Goal: Task Accomplishment & Management: Use online tool/utility

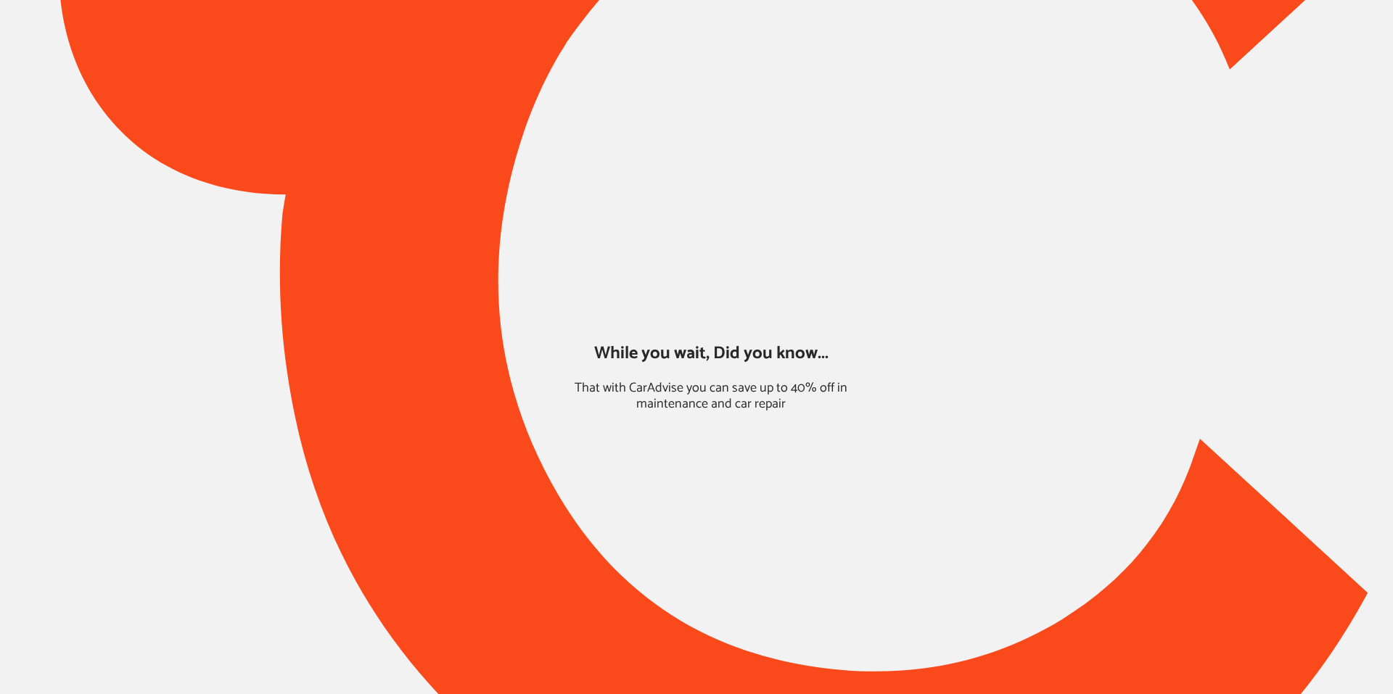
type input "*****"
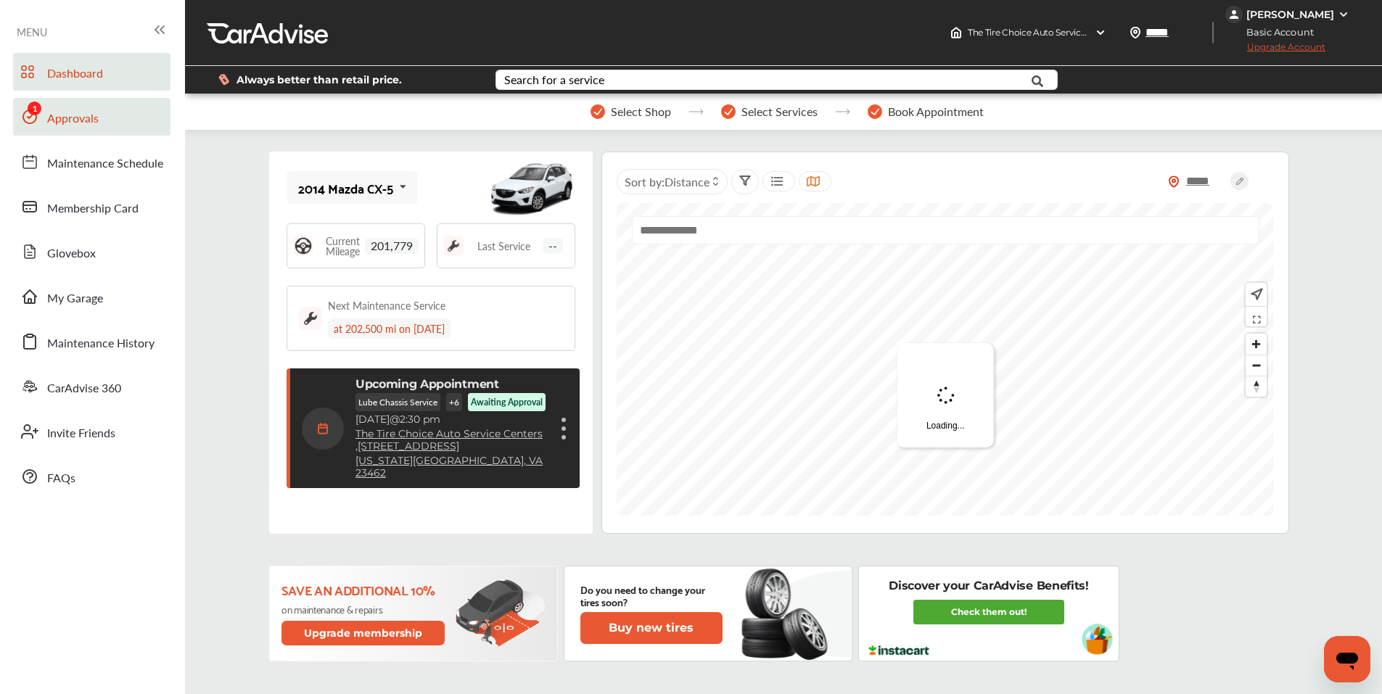
click at [80, 119] on span "Approvals" at bounding box center [72, 119] width 51 height 19
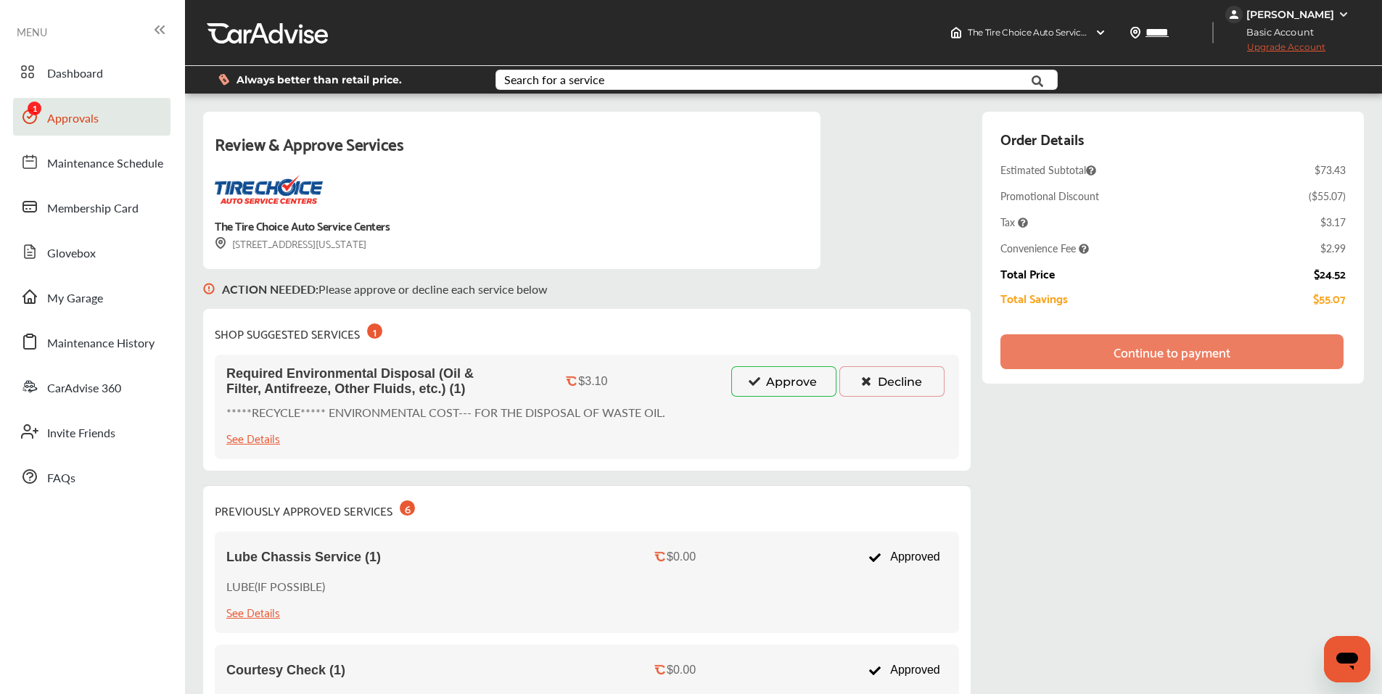
click at [778, 376] on button "Approve" at bounding box center [783, 381] width 105 height 30
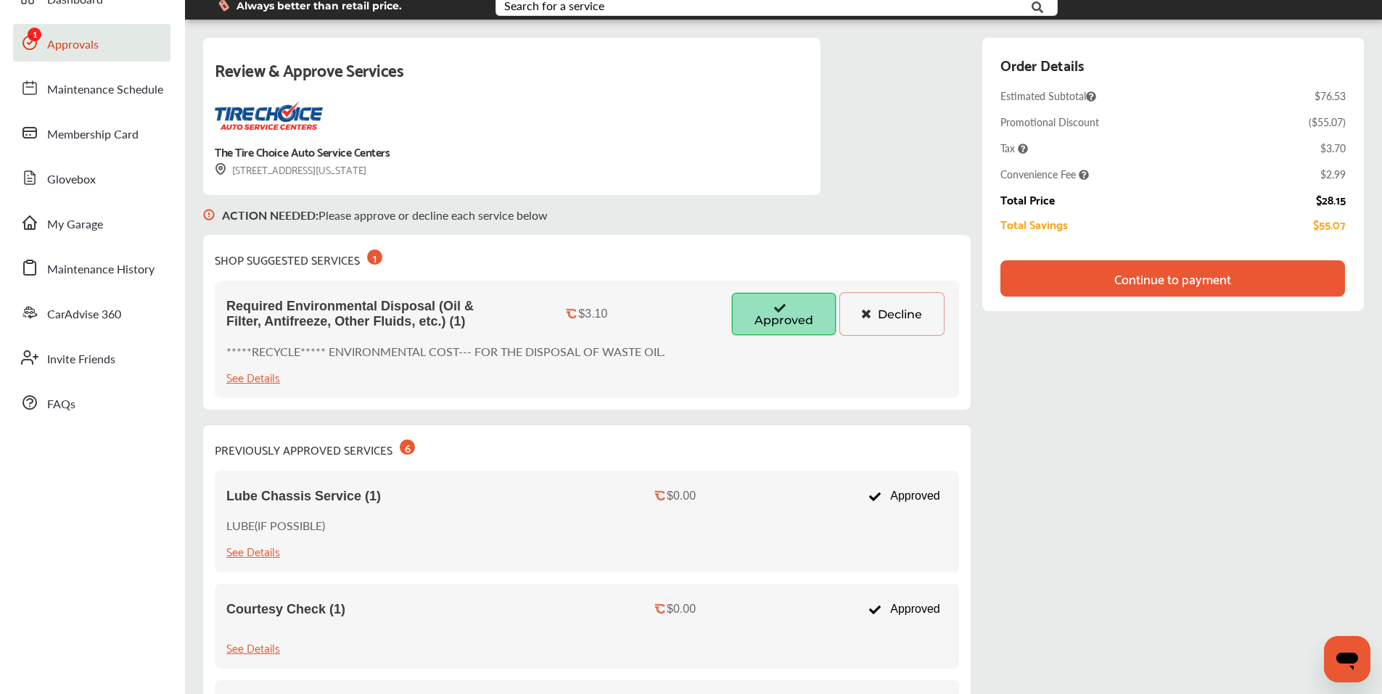
scroll to position [73, 0]
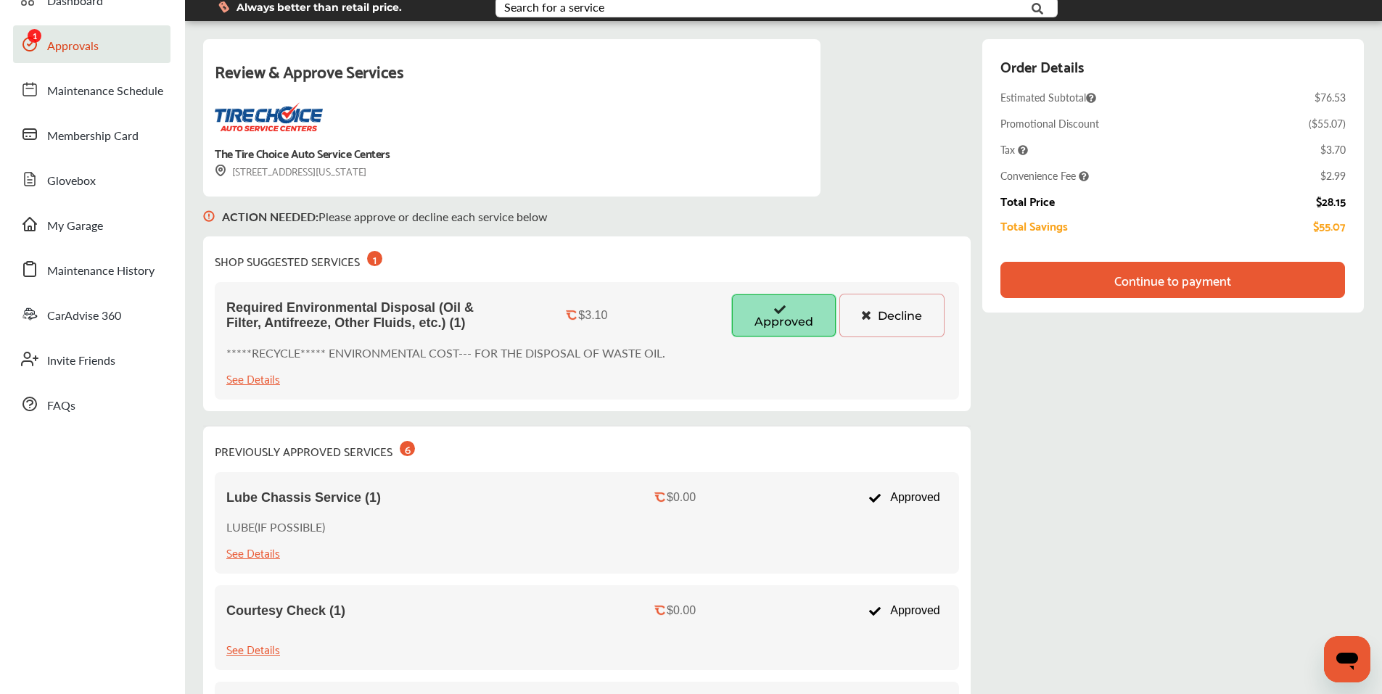
click at [778, 311] on icon at bounding box center [780, 309] width 14 height 10
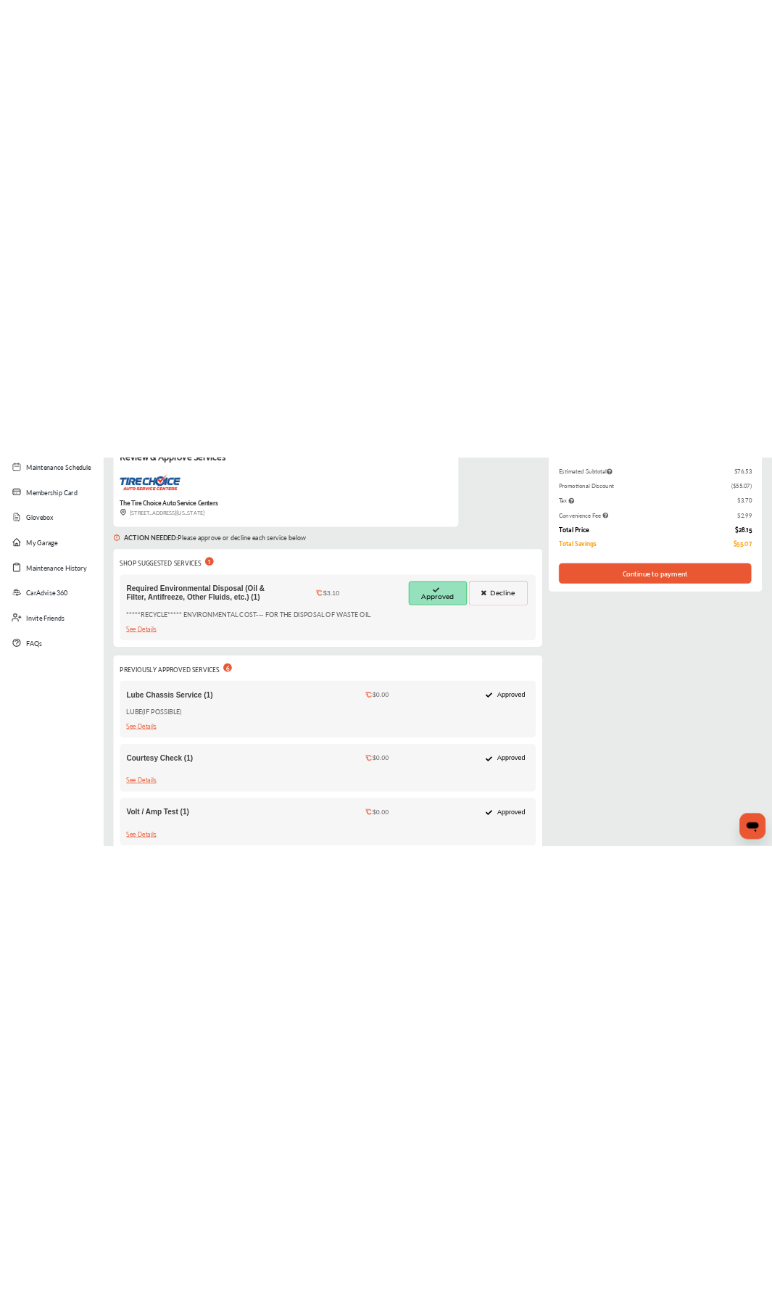
scroll to position [0, 0]
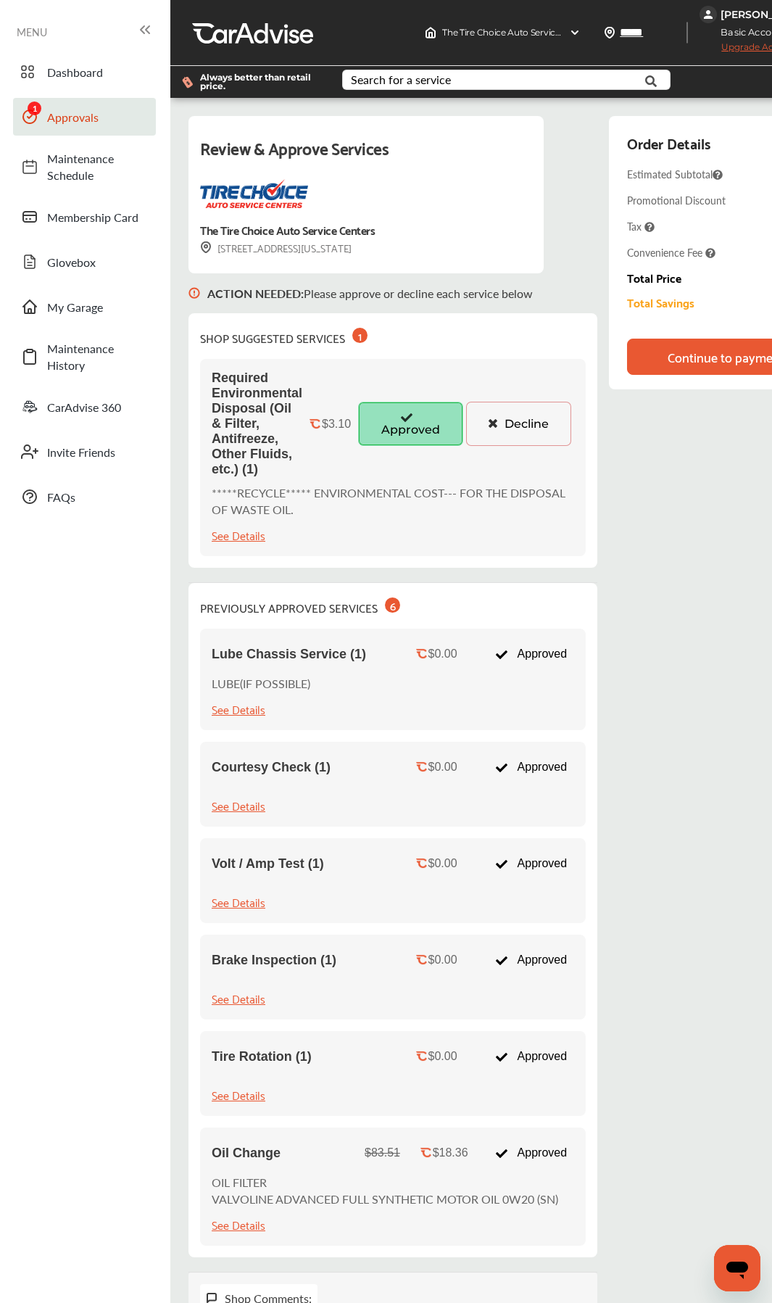
click at [644, 360] on div "Continue to payment" at bounding box center [726, 357] width 199 height 36
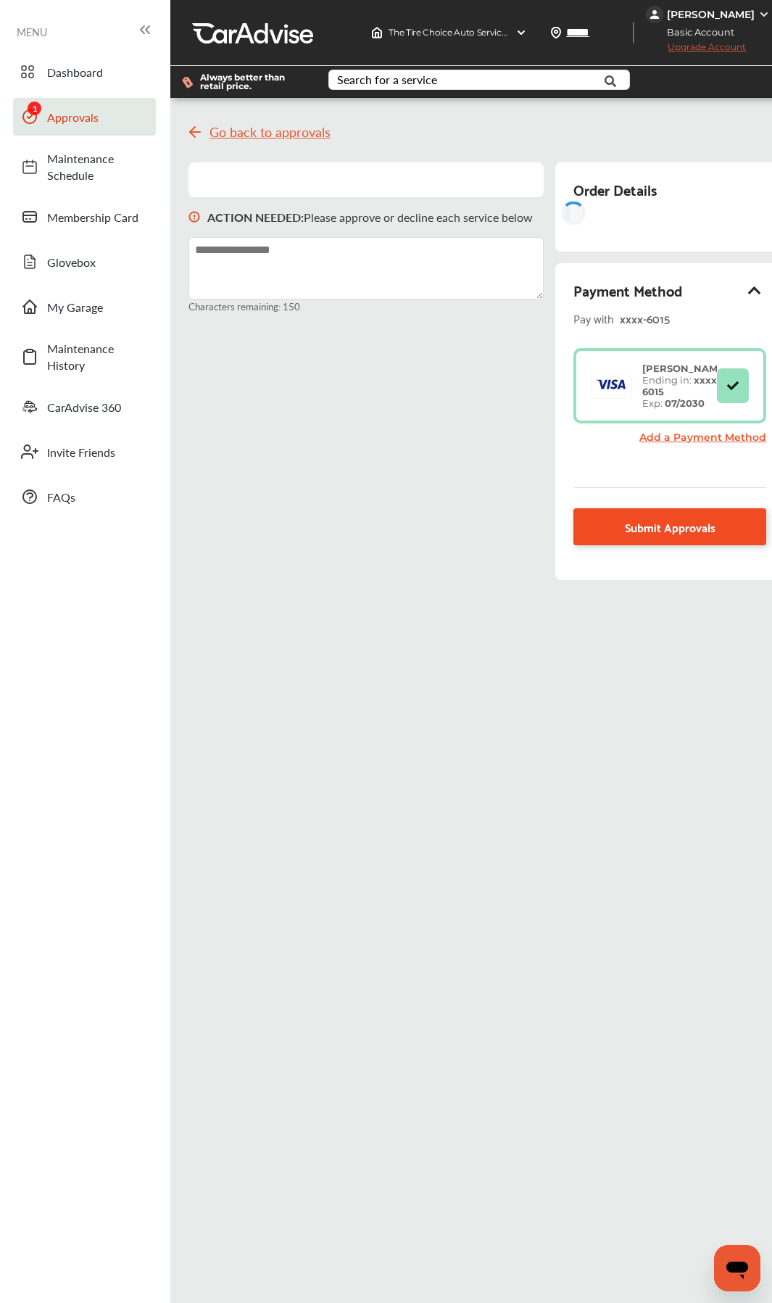
click at [616, 538] on link "Submit Approvals" at bounding box center [670, 526] width 193 height 37
